Goal: Transaction & Acquisition: Obtain resource

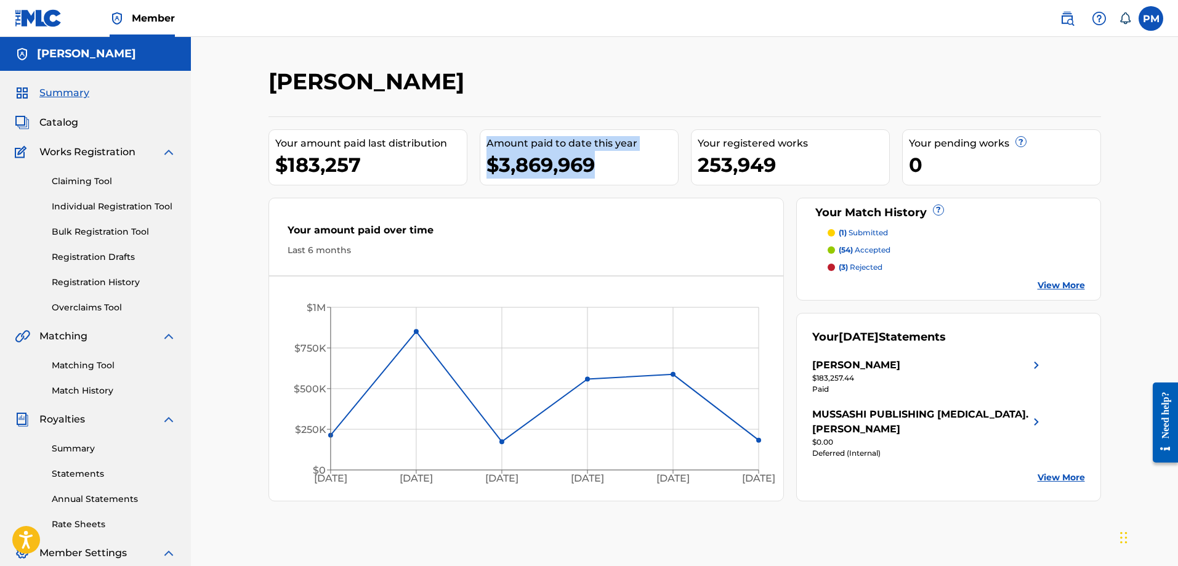
click at [68, 122] on span "Catalog" at bounding box center [58, 122] width 39 height 15
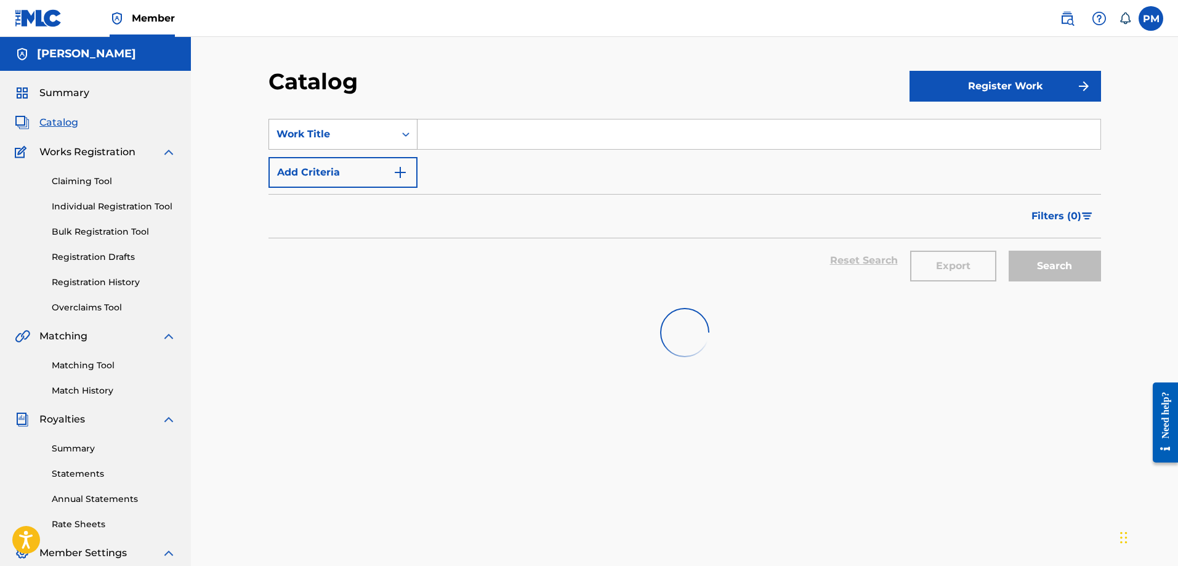
click at [335, 144] on div "Work Title" at bounding box center [332, 134] width 126 height 23
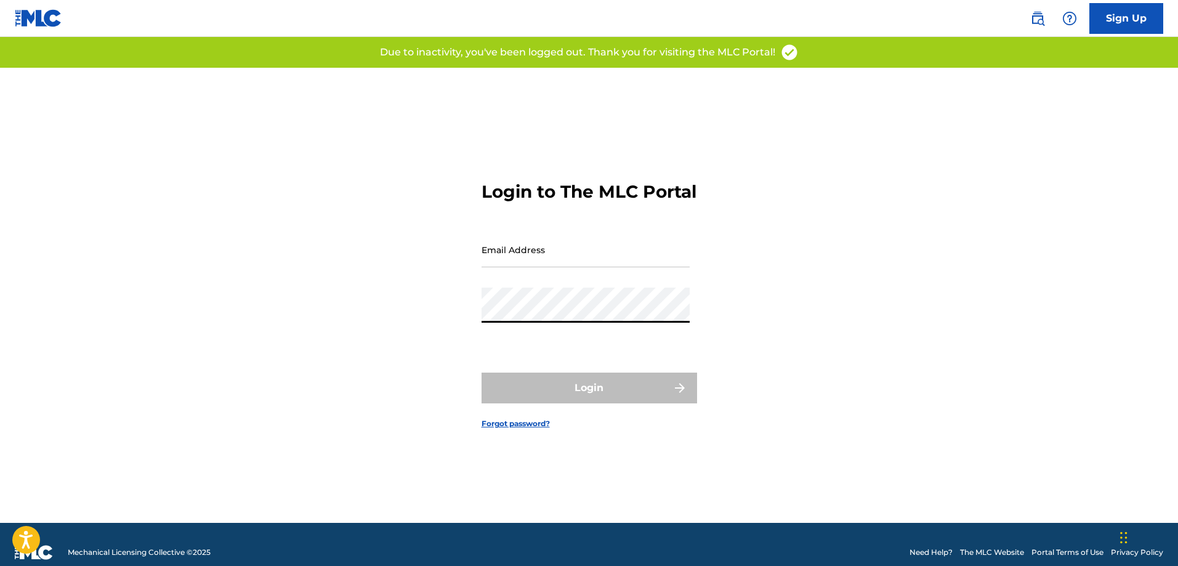
type input "[EMAIL_ADDRESS][PERSON_NAME][DOMAIN_NAME]"
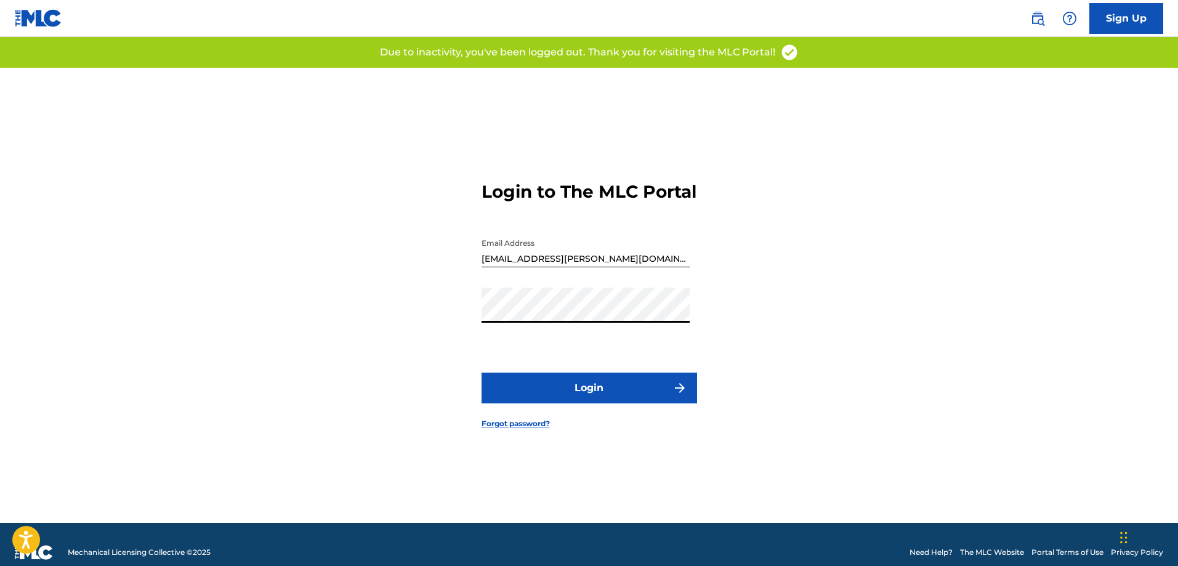
click at [544, 399] on button "Login" at bounding box center [590, 388] width 216 height 31
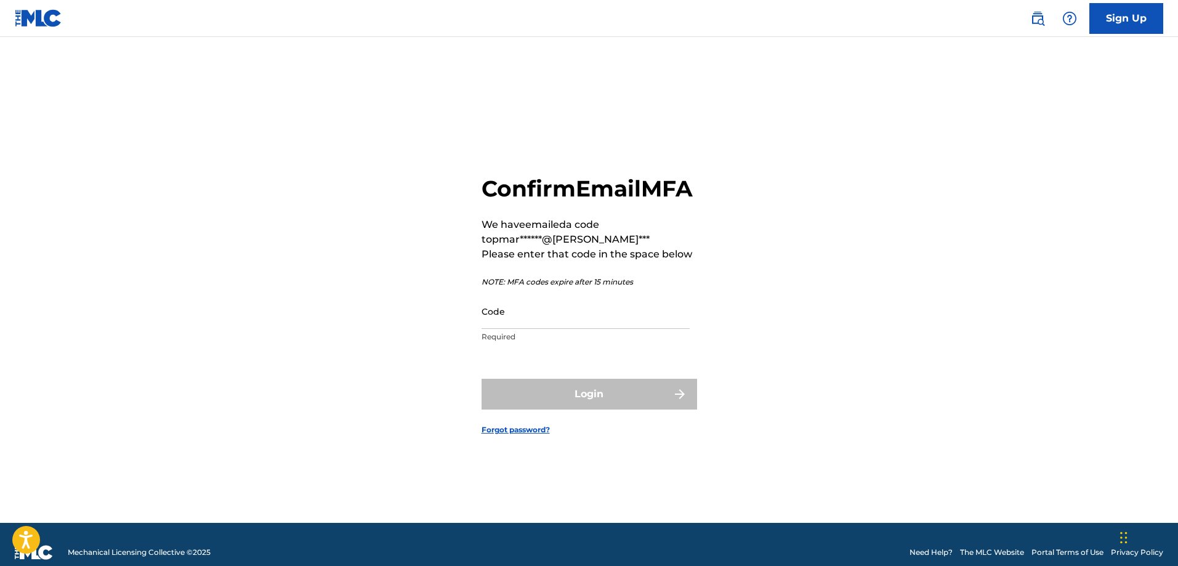
click at [436, 269] on div "Confirm Email MFA We have emailed a code to pmar******@gema*** Please enter tha…" at bounding box center [589, 295] width 862 height 455
click at [540, 323] on input "Code" at bounding box center [586, 311] width 208 height 35
paste input "960836"
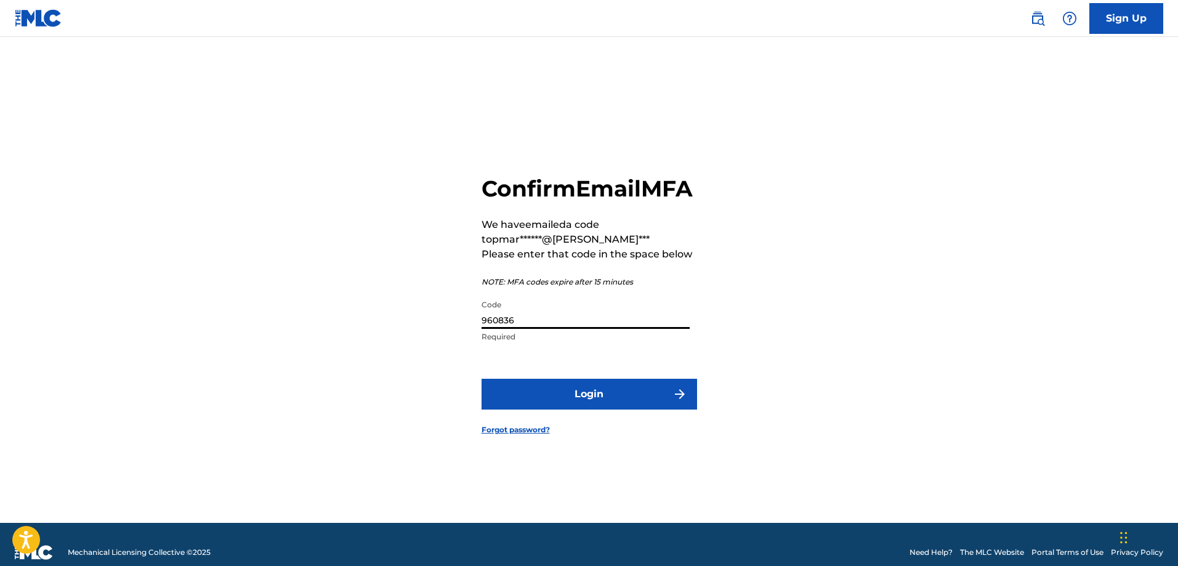
type input "960836"
click at [497, 394] on button "Login" at bounding box center [590, 394] width 216 height 31
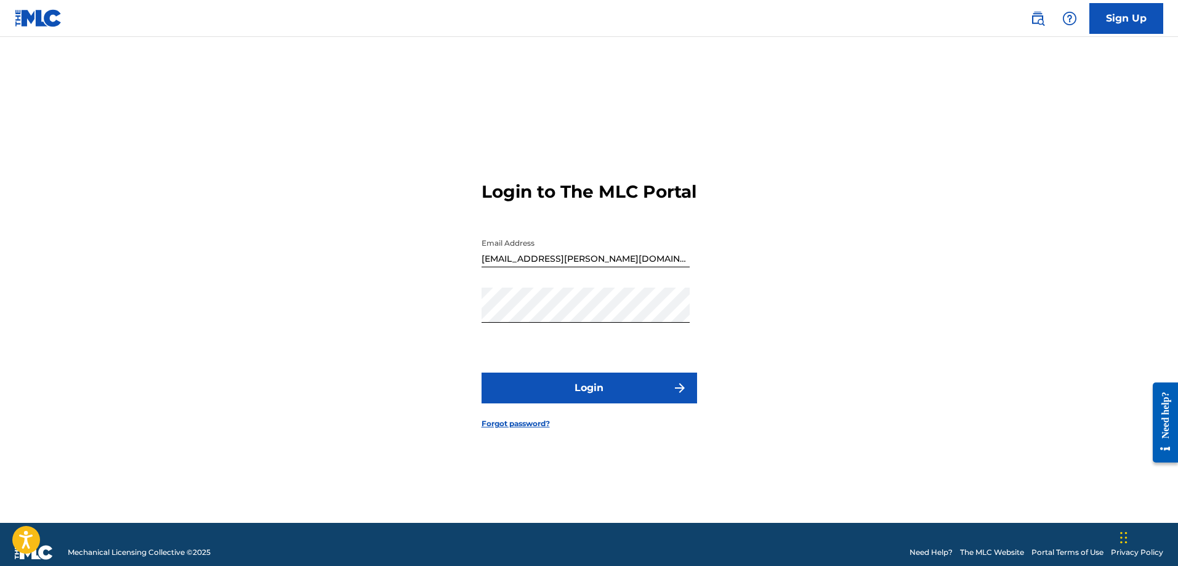
click at [633, 398] on button "Login" at bounding box center [590, 388] width 216 height 31
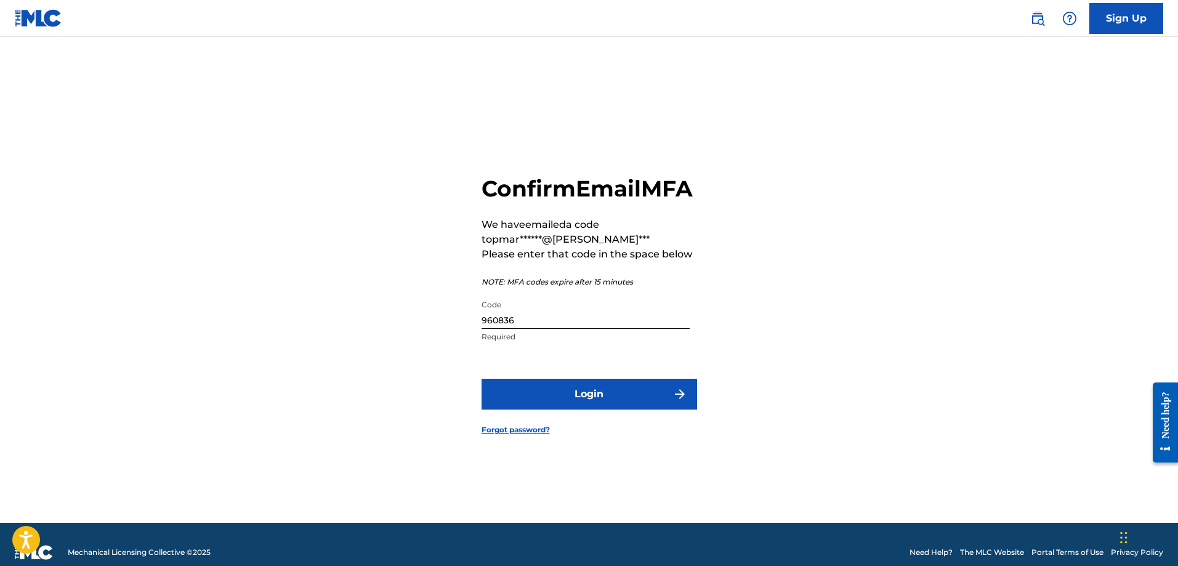
click at [500, 329] on input "960836" at bounding box center [586, 311] width 208 height 35
paste input "535764"
type input "535764"
click at [529, 410] on button "Login" at bounding box center [590, 394] width 216 height 31
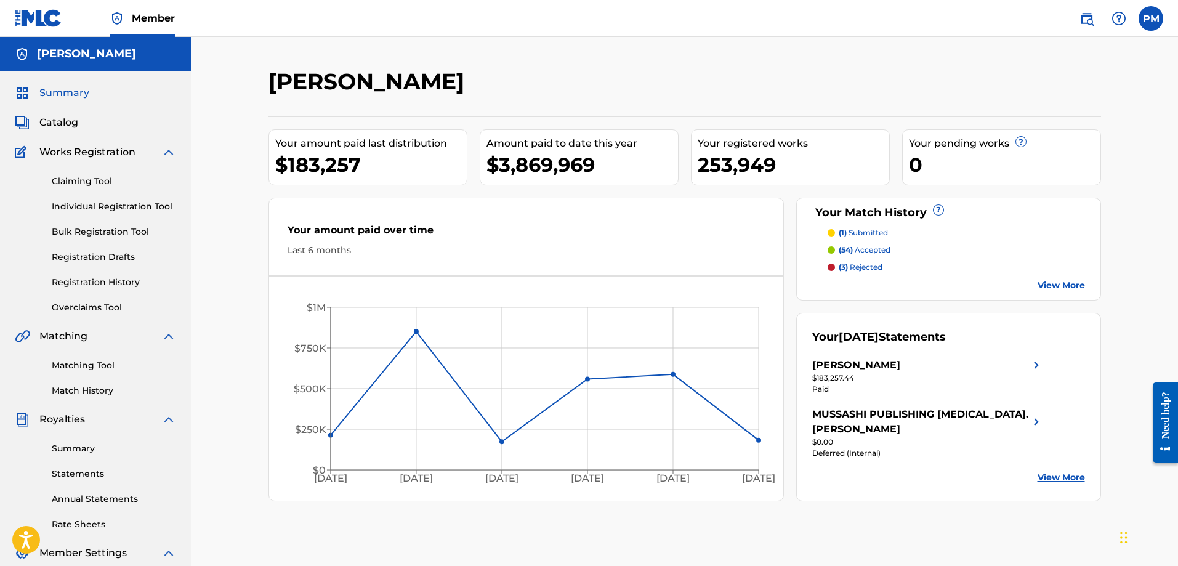
click at [58, 110] on div "Summary Catalog Works Registration Claiming Tool Individual Registration Tool B…" at bounding box center [95, 388] width 191 height 634
click at [59, 121] on span "Catalog" at bounding box center [58, 122] width 39 height 15
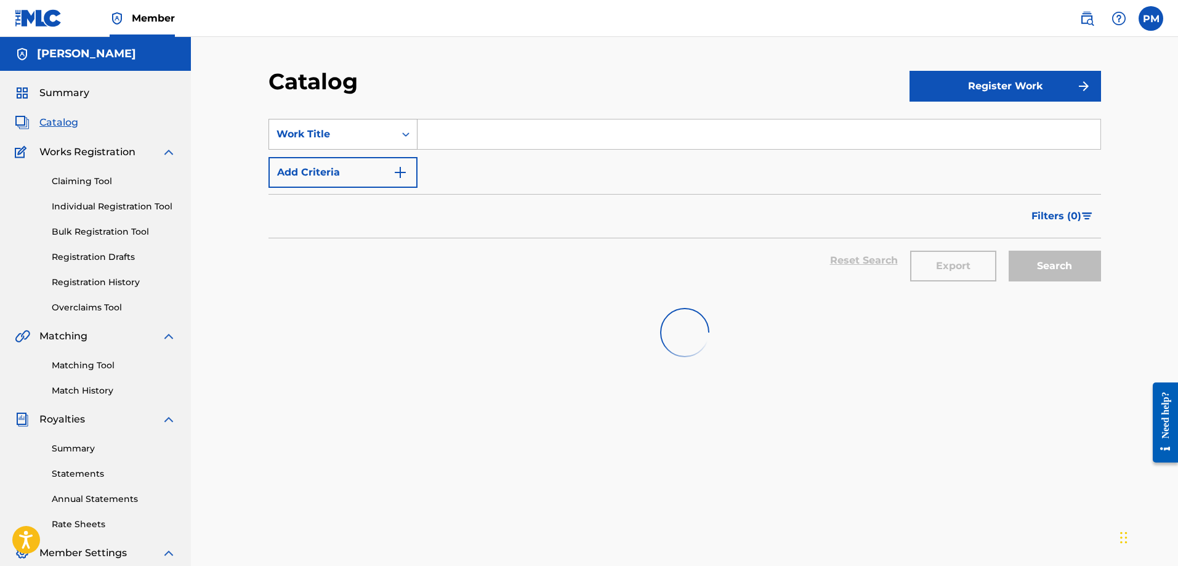
click at [291, 126] on div "Work Title" at bounding box center [332, 134] width 126 height 23
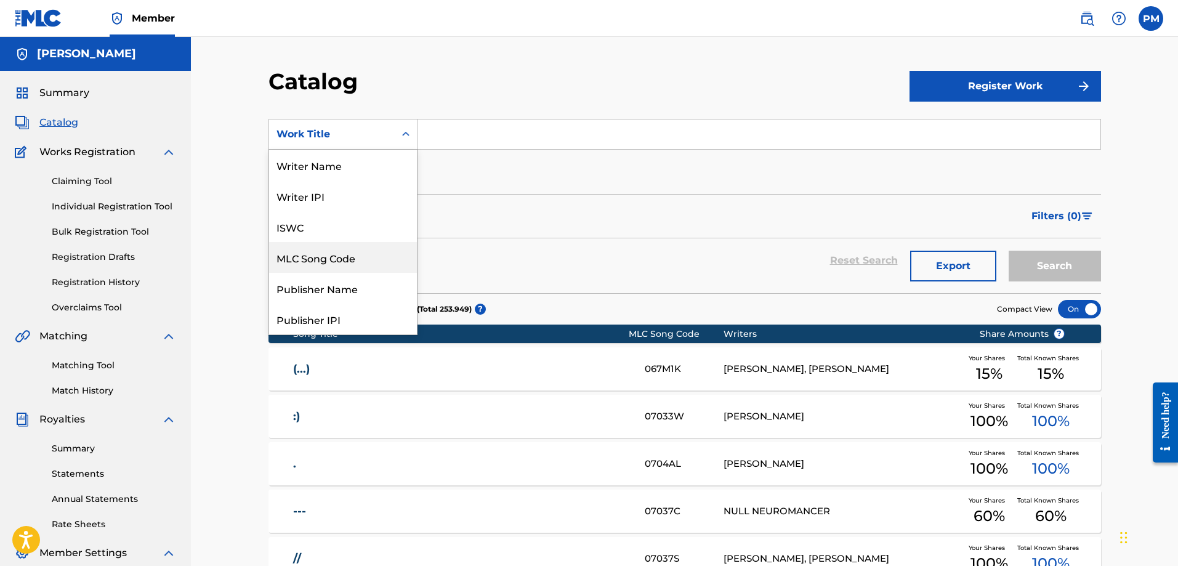
click at [330, 267] on div "MLC Song Code" at bounding box center [343, 257] width 148 height 31
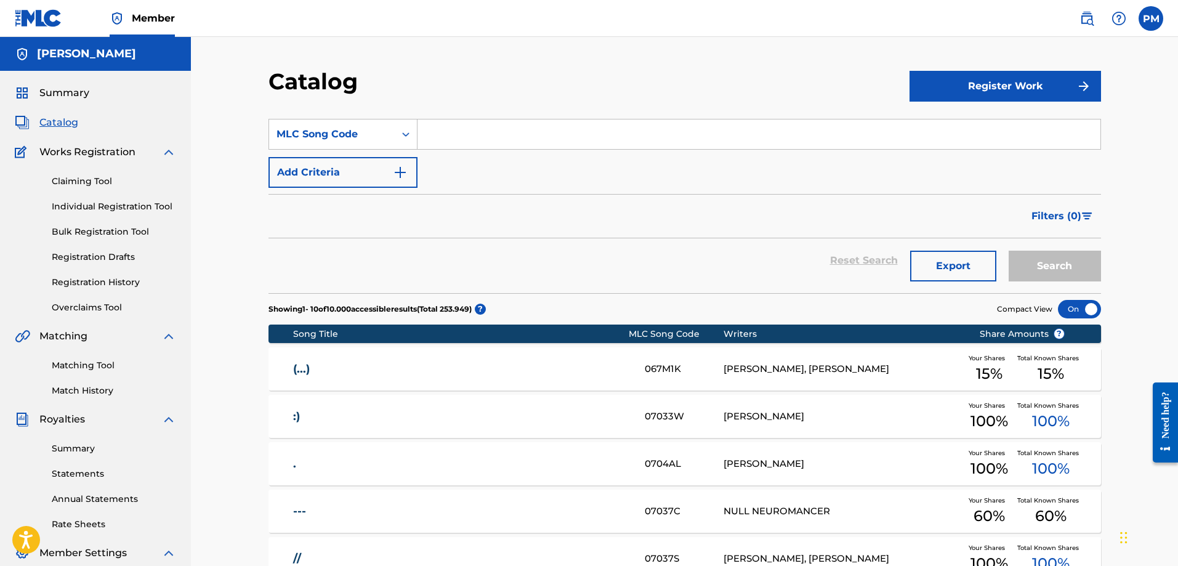
click at [434, 131] on input "Search Form" at bounding box center [759, 134] width 683 height 30
paste input "UW4Y3A"
type input "UW4Y3A"
click at [1053, 257] on button "Search" at bounding box center [1055, 266] width 92 height 31
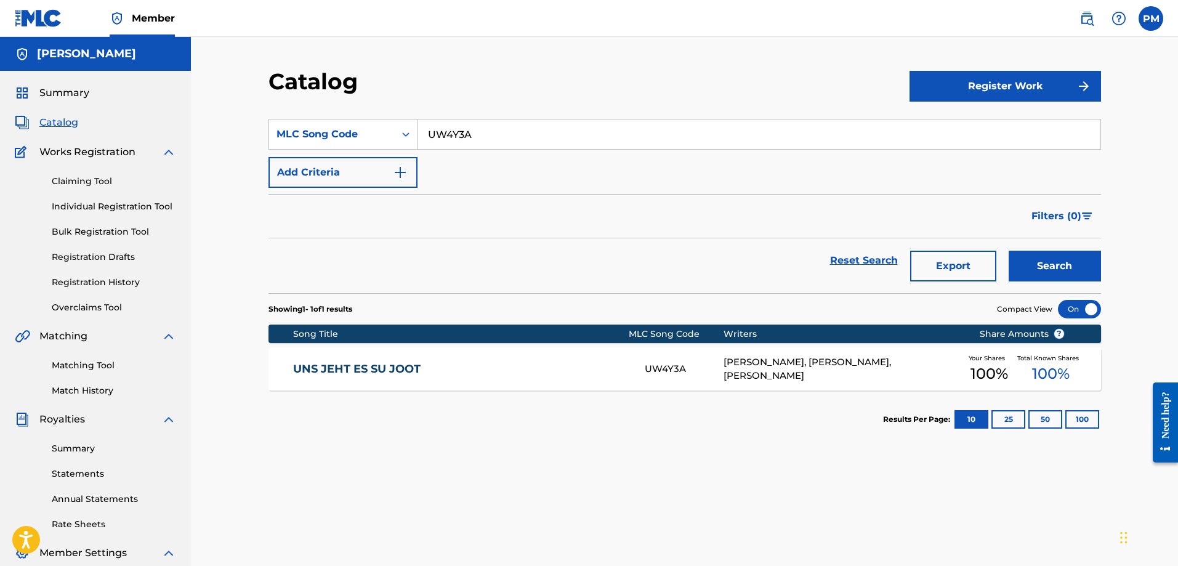
click at [541, 379] on div "UNS JEHT ES SU JOOT UW4Y3A F KASBACH, BERND HALFMANN, WAL BARNY Your Shares 100…" at bounding box center [685, 368] width 833 height 43
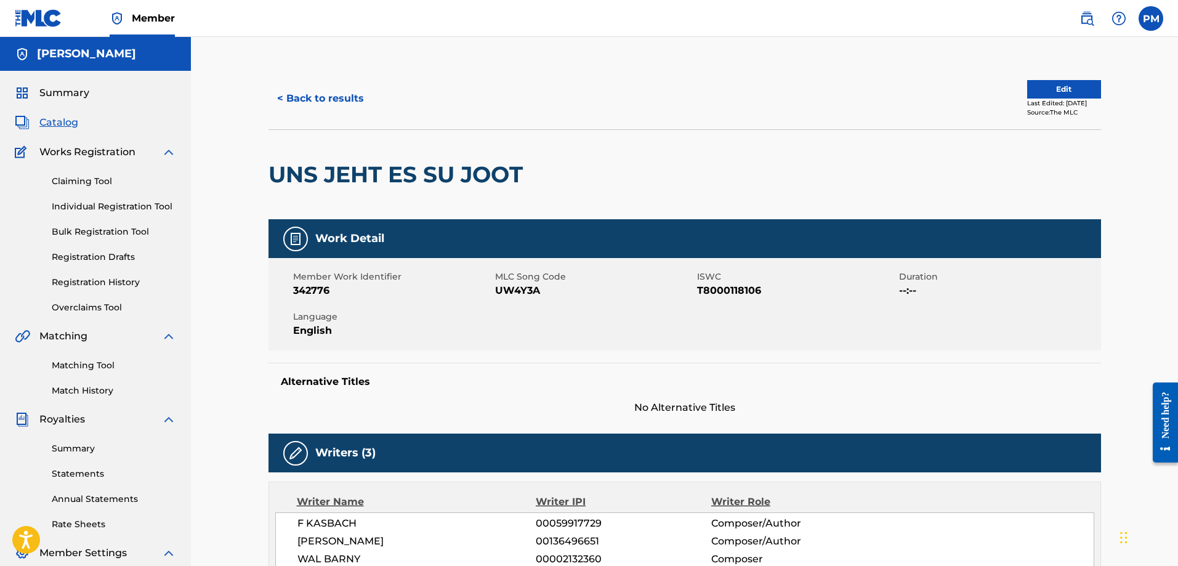
click at [60, 119] on span "Catalog" at bounding box center [58, 122] width 39 height 15
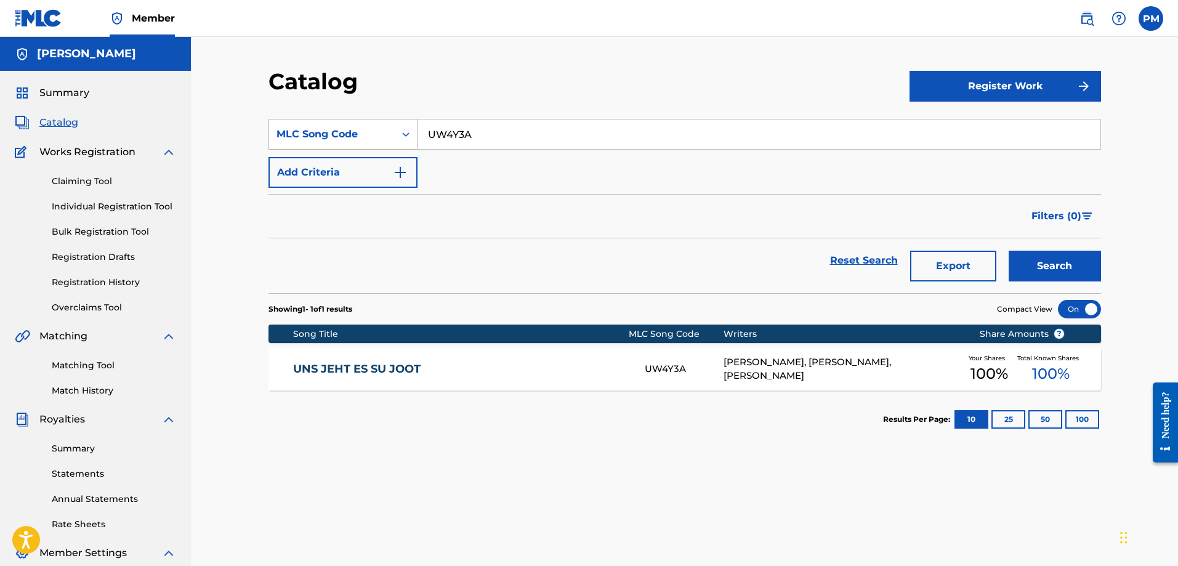
drag, startPoint x: 620, startPoint y: 141, endPoint x: 384, endPoint y: 132, distance: 236.1
click at [384, 132] on div "SearchWithCriteriaa7f368d3-6b74-41eb-9c58-f4d4843eed10 MLC Song Code UW4Y3A" at bounding box center [685, 134] width 833 height 31
click at [56, 124] on span "Catalog" at bounding box center [58, 122] width 39 height 15
click at [54, 93] on span "Summary" at bounding box center [64, 93] width 50 height 15
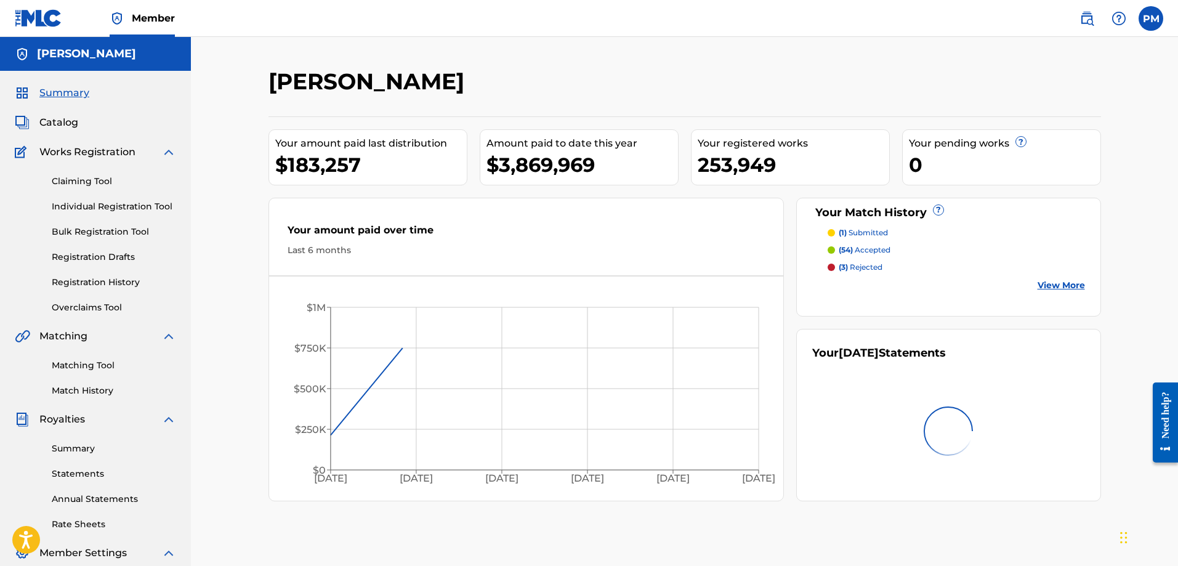
click at [61, 127] on span "Catalog" at bounding box center [58, 122] width 39 height 15
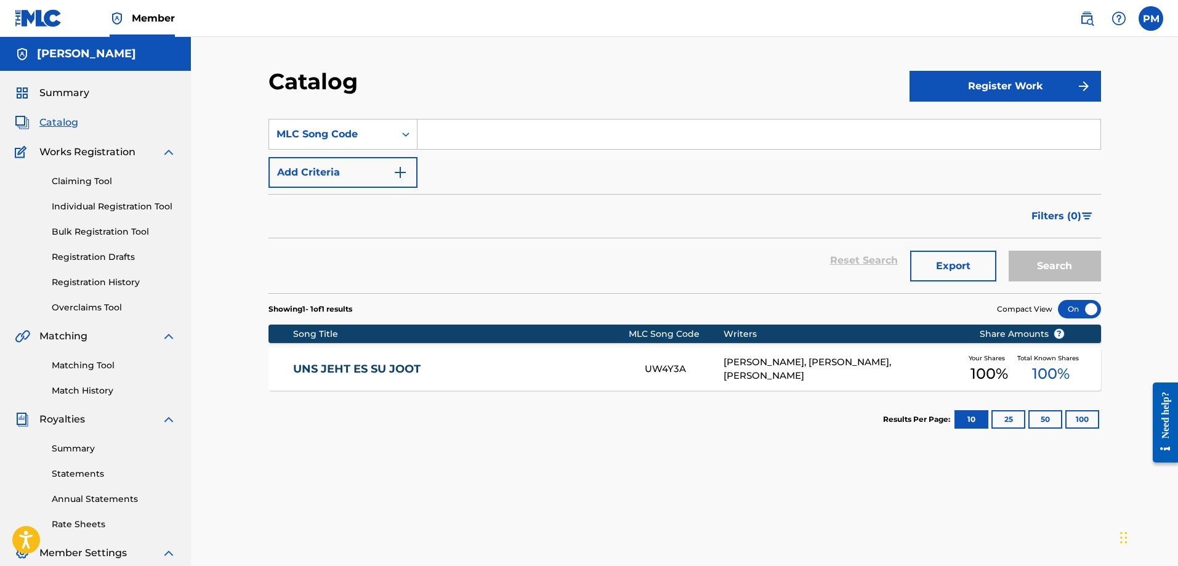
click at [139, 14] on span "Member" at bounding box center [153, 18] width 43 height 14
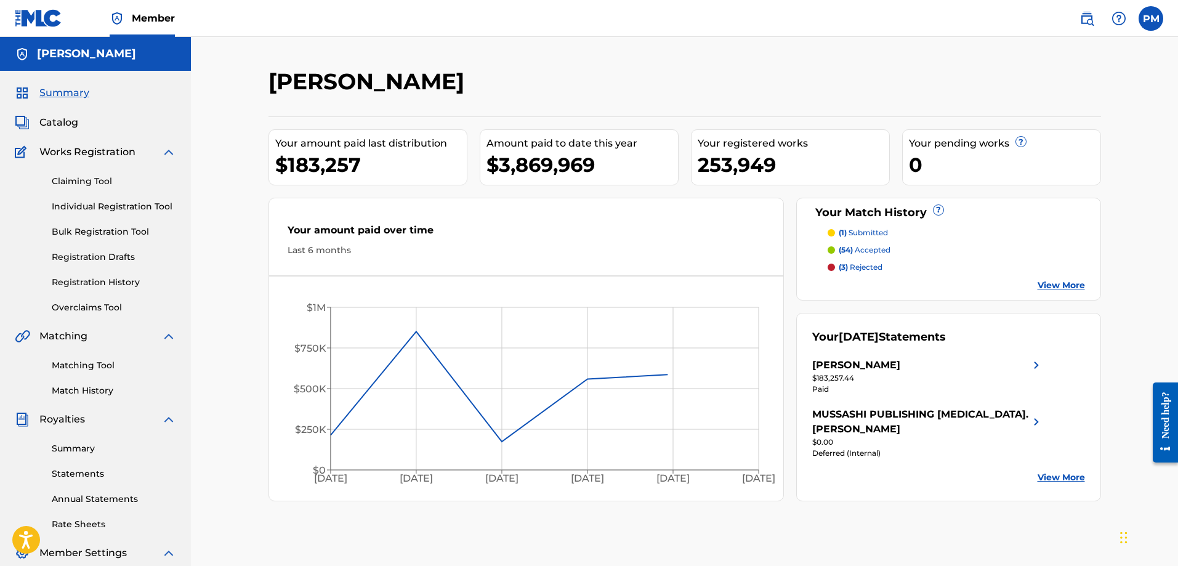
click at [66, 122] on span "Catalog" at bounding box center [58, 122] width 39 height 15
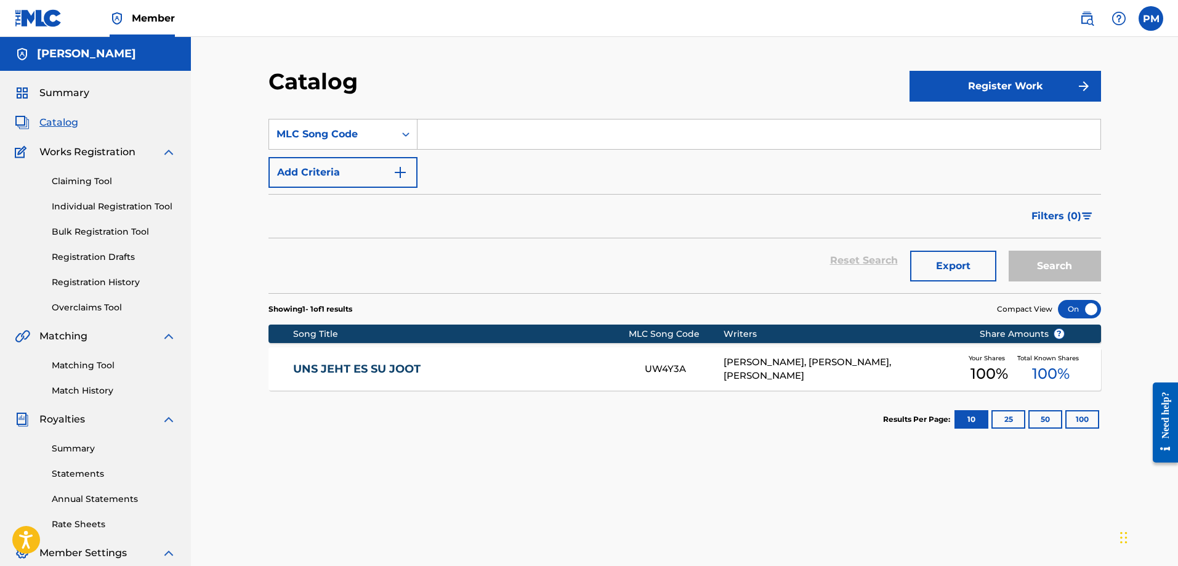
click at [479, 141] on input "Search Form" at bounding box center [759, 134] width 683 height 30
click at [409, 141] on div "Search Form" at bounding box center [406, 134] width 22 height 22
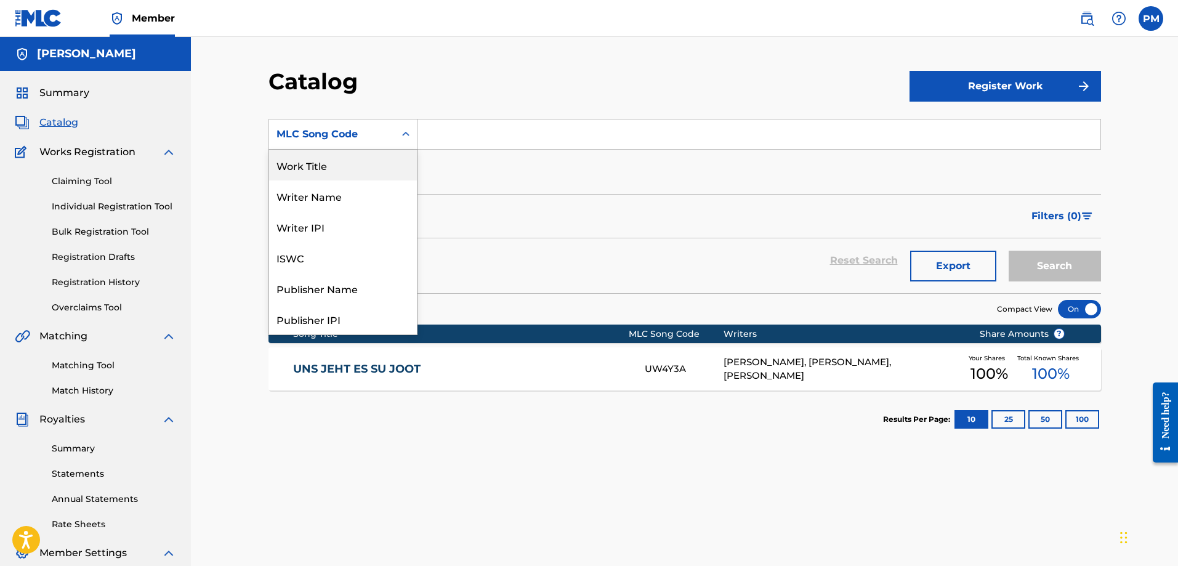
click at [341, 167] on div "Work Title" at bounding box center [343, 165] width 148 height 31
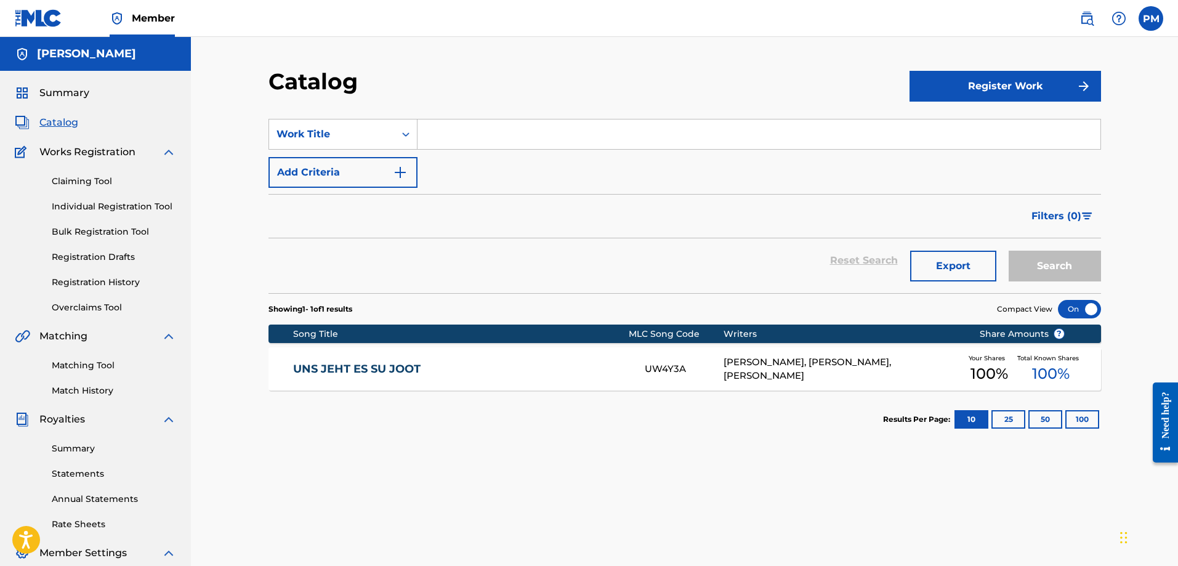
click at [961, 261] on button "Export" at bounding box center [953, 266] width 86 height 31
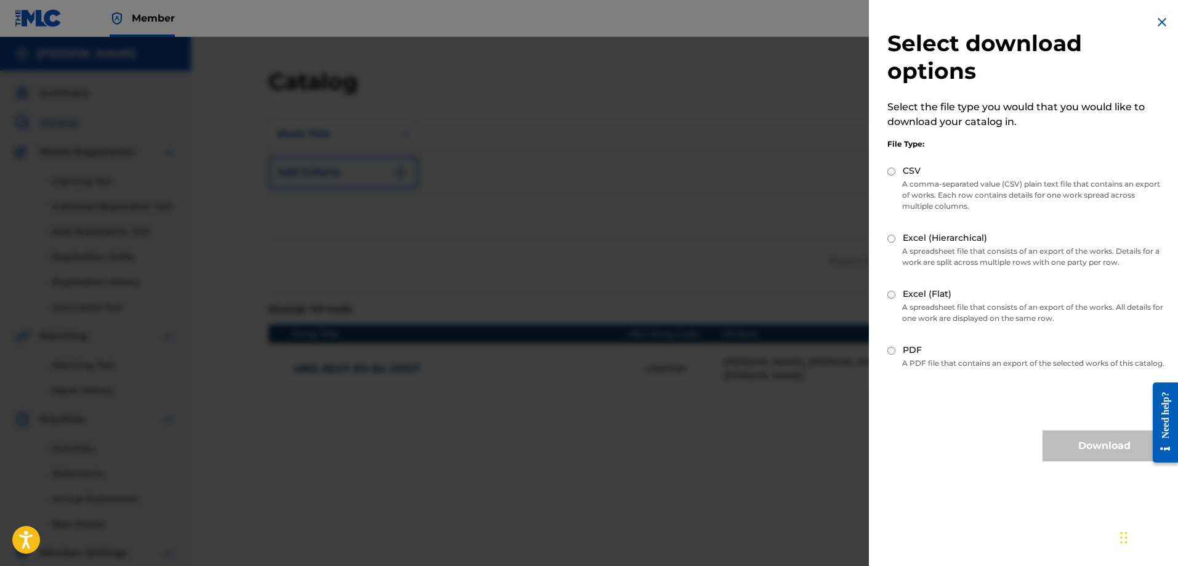
click at [1168, 19] on div "Select download options Select the file type you would that you would like to d…" at bounding box center [1026, 238] width 315 height 476
click at [1163, 20] on img at bounding box center [1162, 22] width 15 height 15
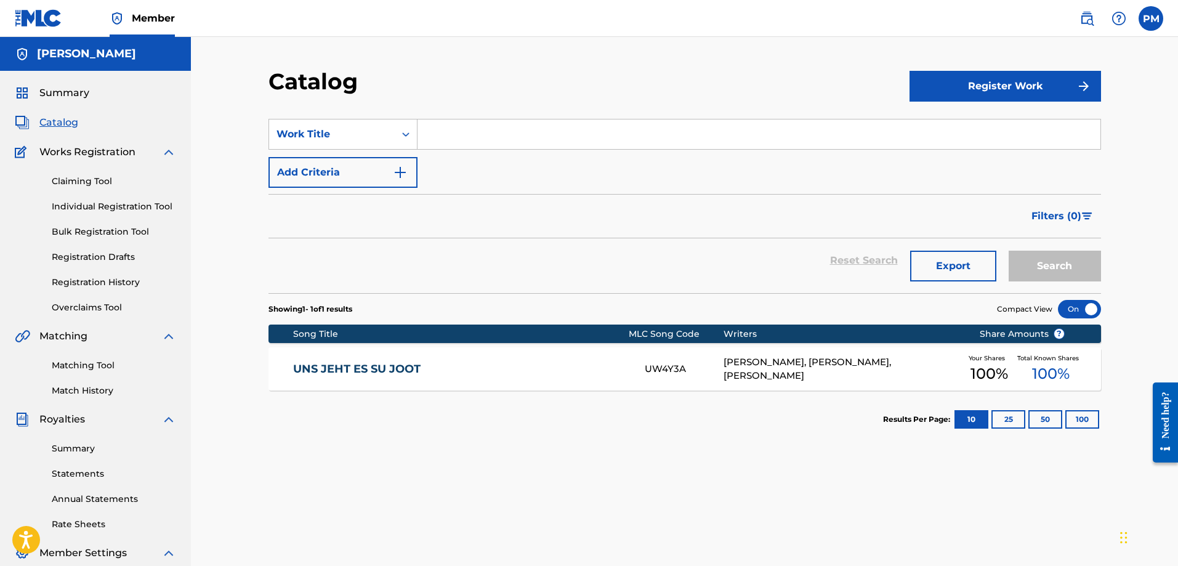
click at [1057, 220] on span "Filters ( 0 )" at bounding box center [1057, 216] width 50 height 15
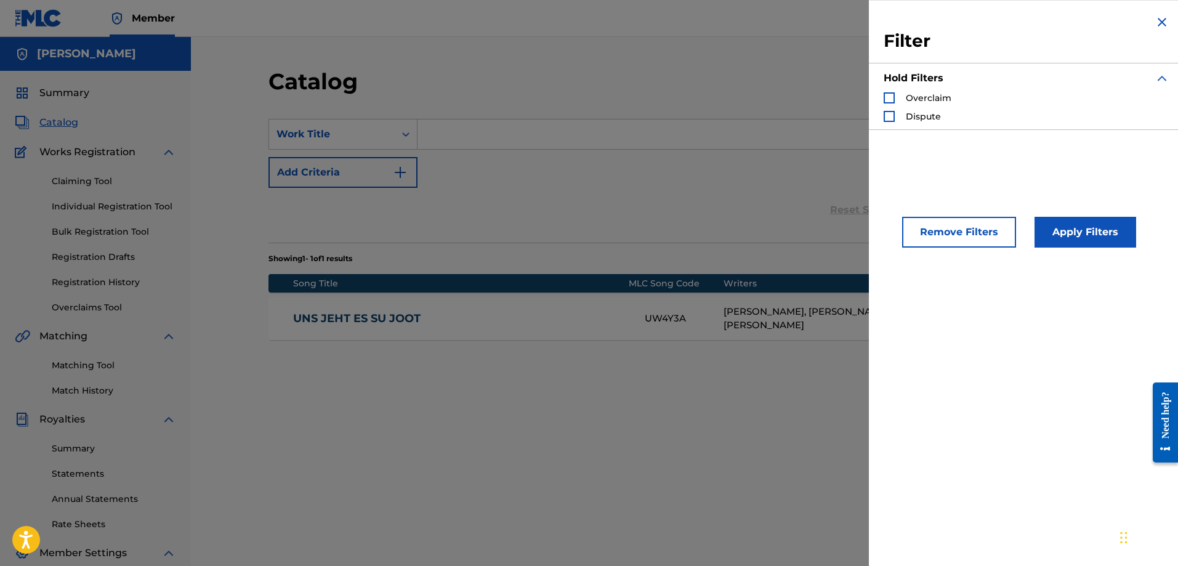
click at [1155, 23] on img "Search Form" at bounding box center [1162, 22] width 15 height 15
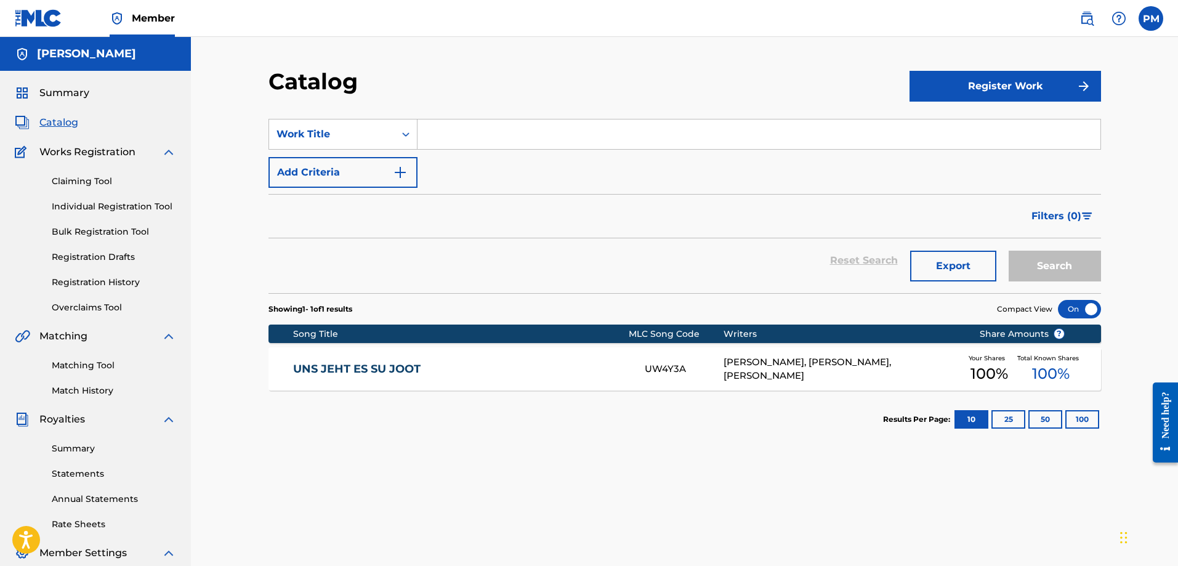
click at [525, 143] on input "Search Form" at bounding box center [759, 134] width 683 height 30
click at [611, 144] on input "Search Form" at bounding box center [759, 134] width 683 height 30
click at [91, 186] on link "Claiming Tool" at bounding box center [114, 181] width 124 height 13
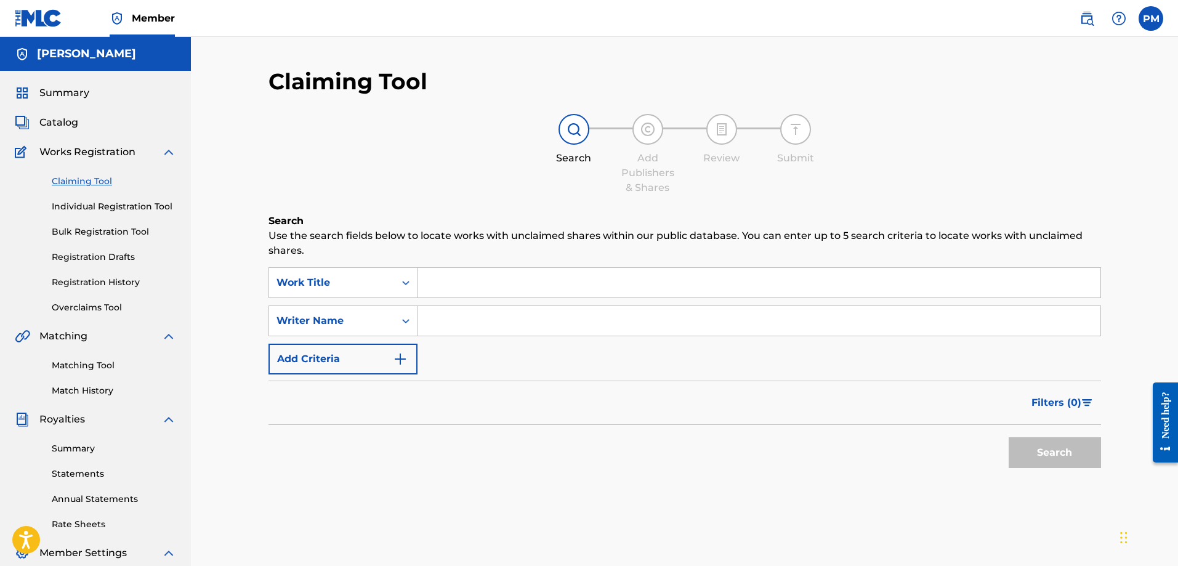
click at [58, 126] on span "Catalog" at bounding box center [58, 122] width 39 height 15
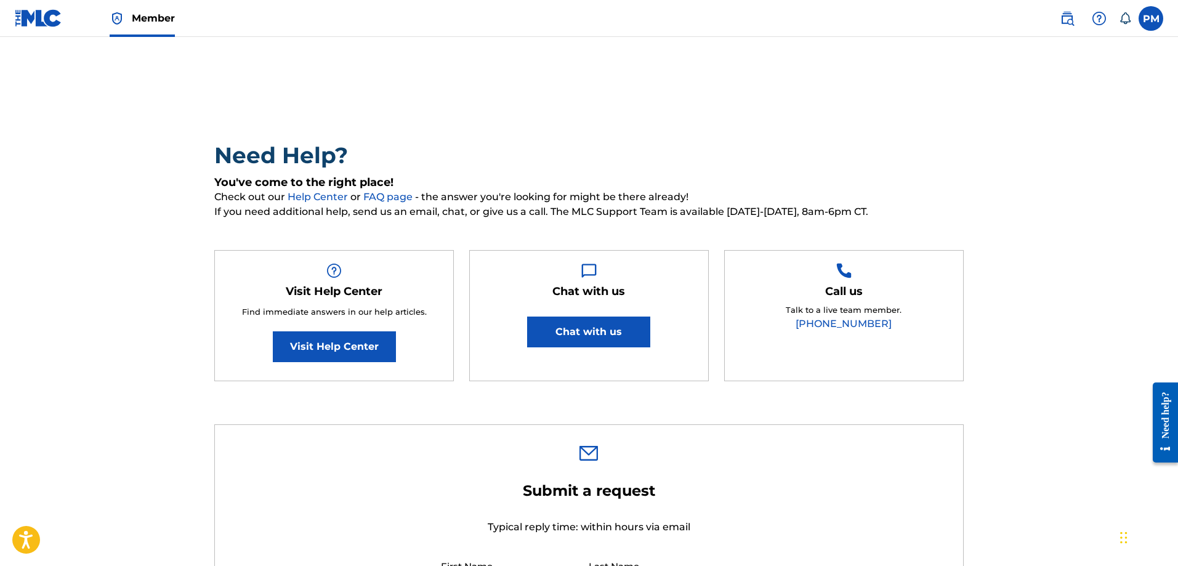
click at [570, 339] on button "Chat with us" at bounding box center [588, 332] width 123 height 31
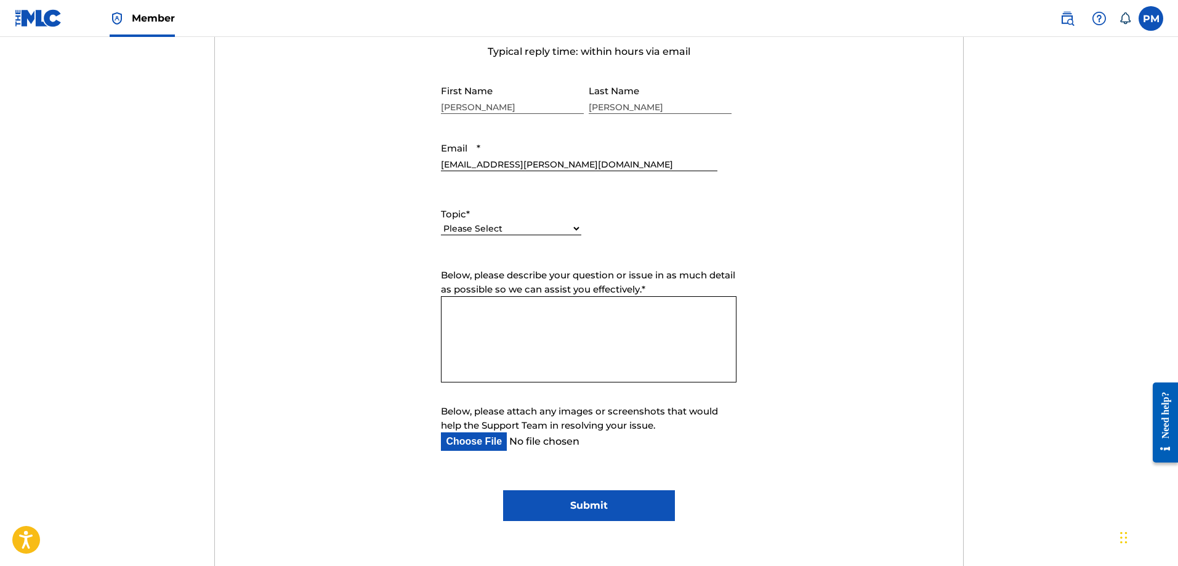
scroll to position [493, 0]
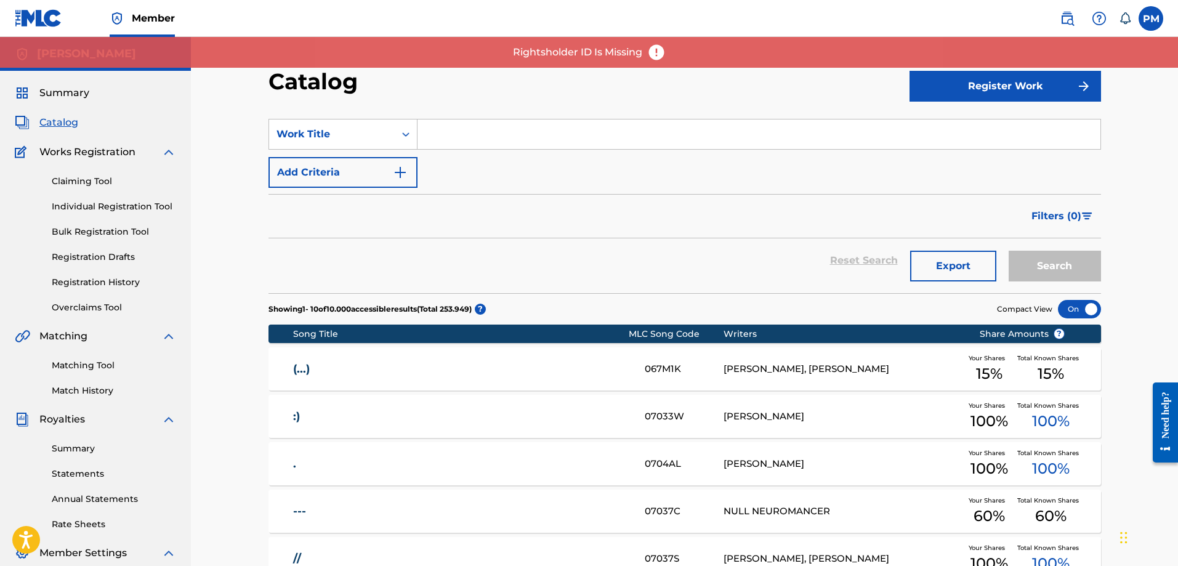
click at [960, 266] on button "Export" at bounding box center [953, 266] width 86 height 31
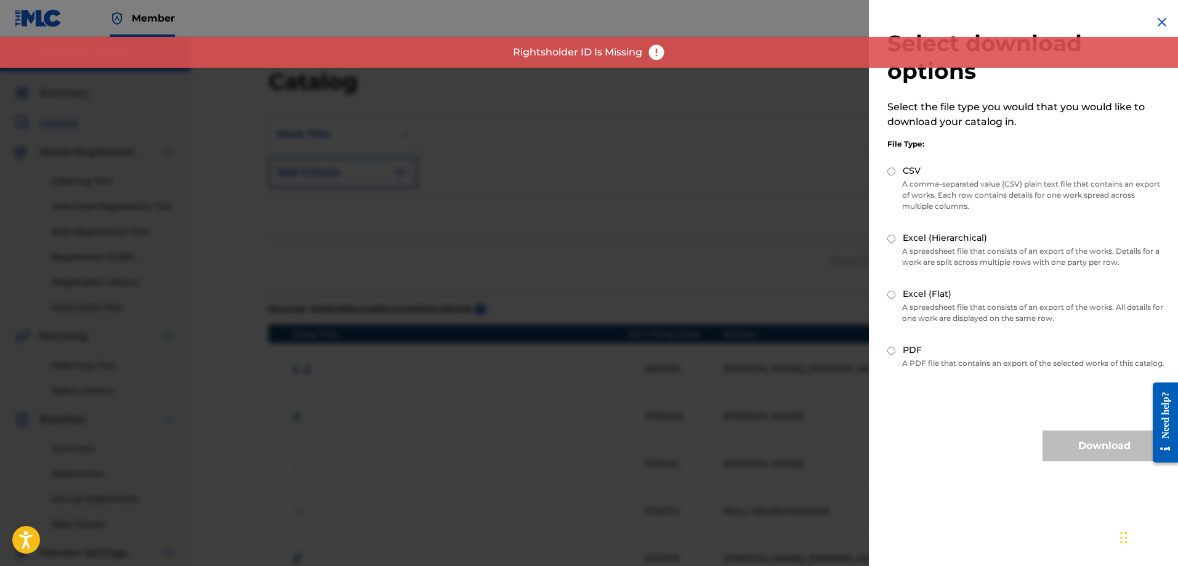
click at [903, 176] on label "CSV" at bounding box center [912, 170] width 18 height 13
click at [896, 176] on input "CSV" at bounding box center [892, 172] width 8 height 8
radio input "true"
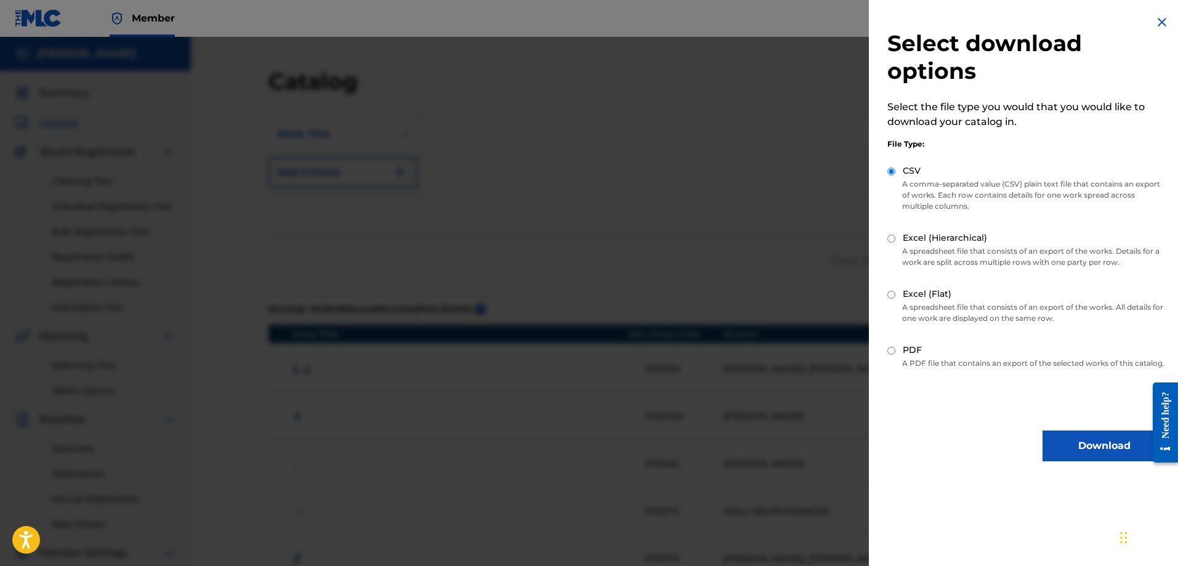
click at [1084, 461] on button "Download" at bounding box center [1104, 446] width 123 height 31
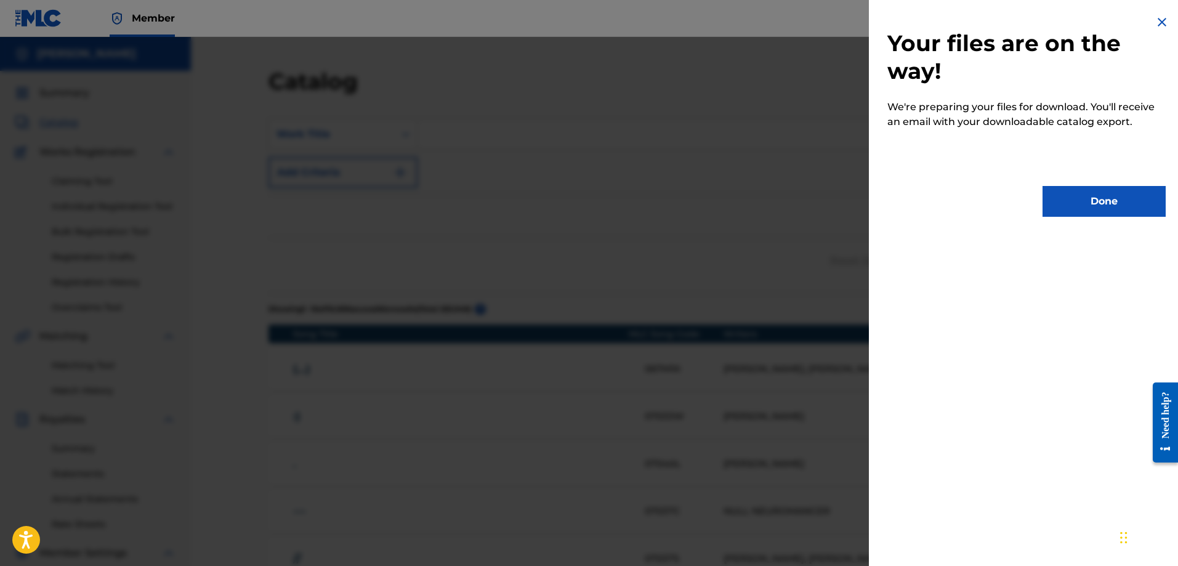
click at [1083, 206] on button "Done" at bounding box center [1104, 201] width 123 height 31
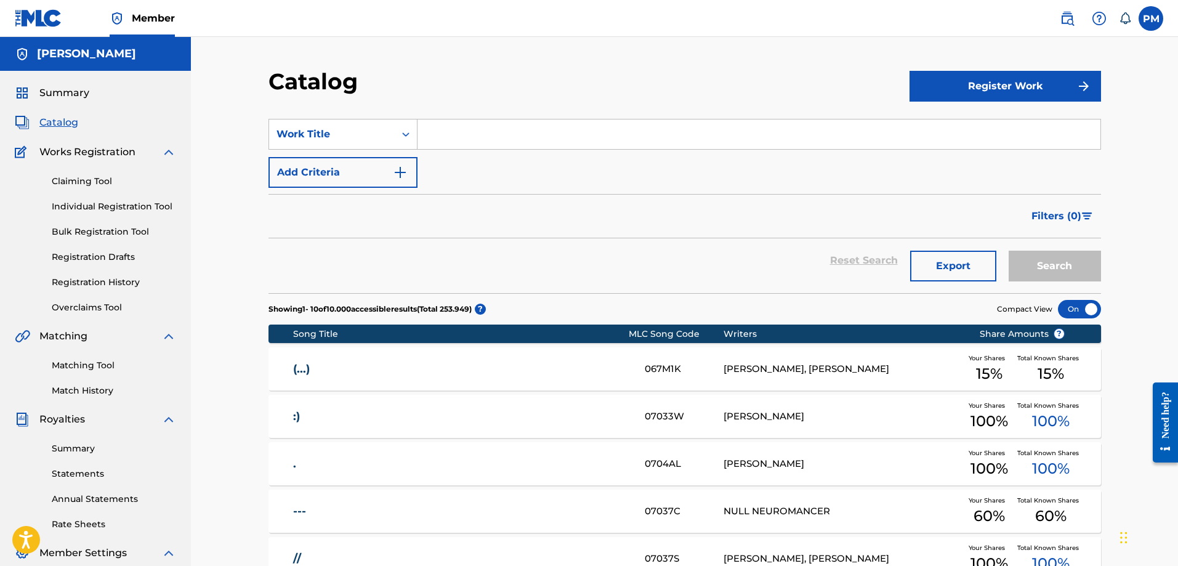
click at [958, 280] on button "Export" at bounding box center [953, 266] width 86 height 31
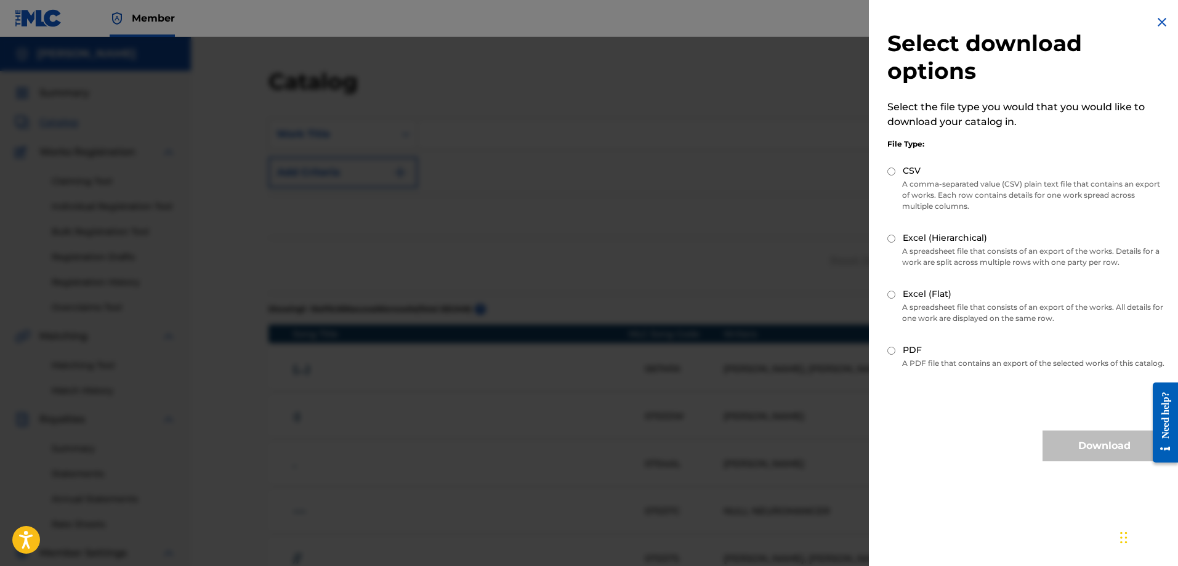
click at [910, 169] on label "CSV" at bounding box center [912, 170] width 18 height 13
click at [896, 169] on input "CSV" at bounding box center [892, 172] width 8 height 8
radio input "true"
click at [1084, 450] on button "Download" at bounding box center [1104, 446] width 123 height 31
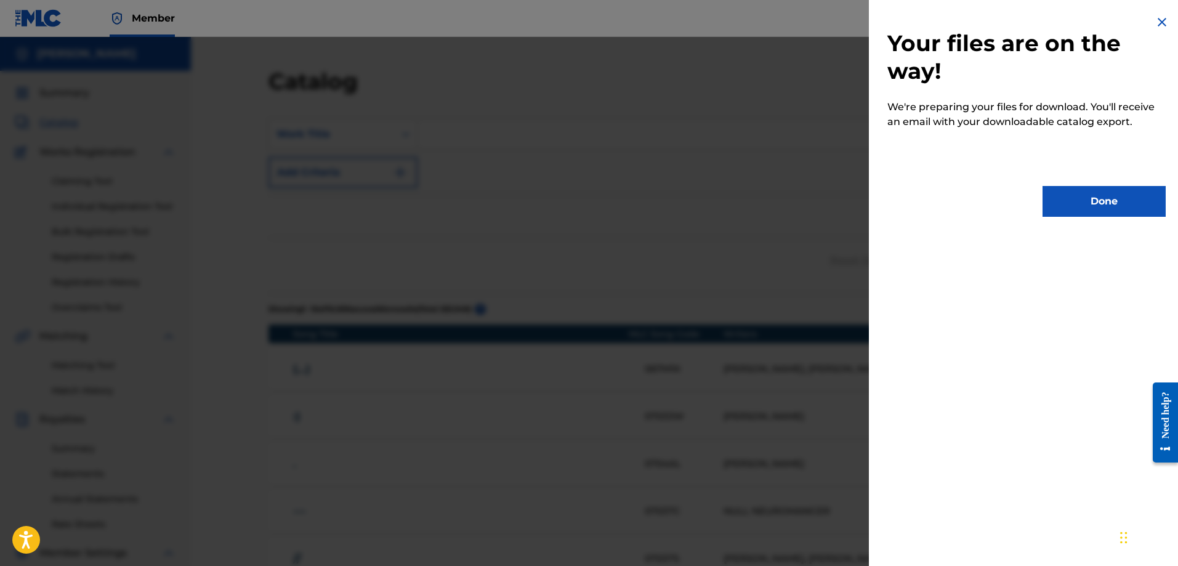
click at [1100, 203] on button "Done" at bounding box center [1104, 201] width 123 height 31
